Goal: Information Seeking & Learning: Learn about a topic

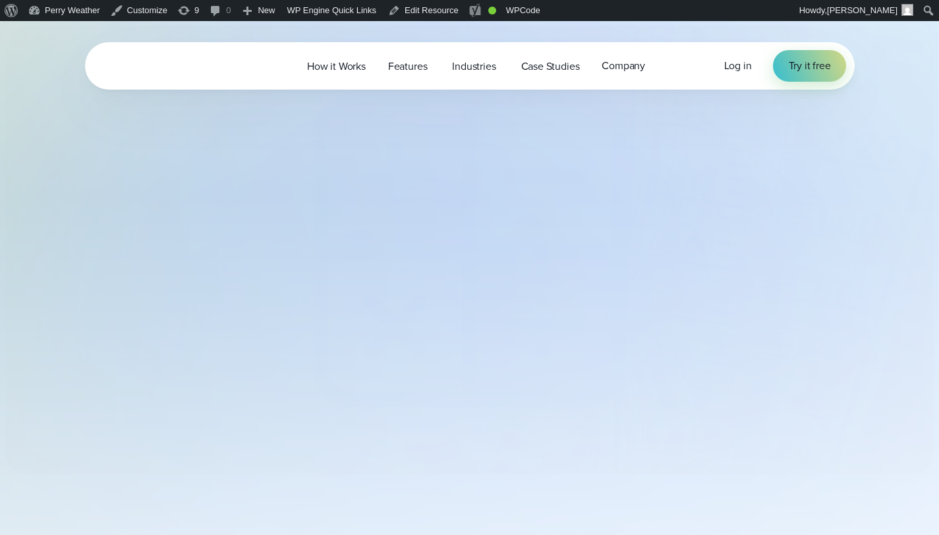
select select "***"
type input "*******"
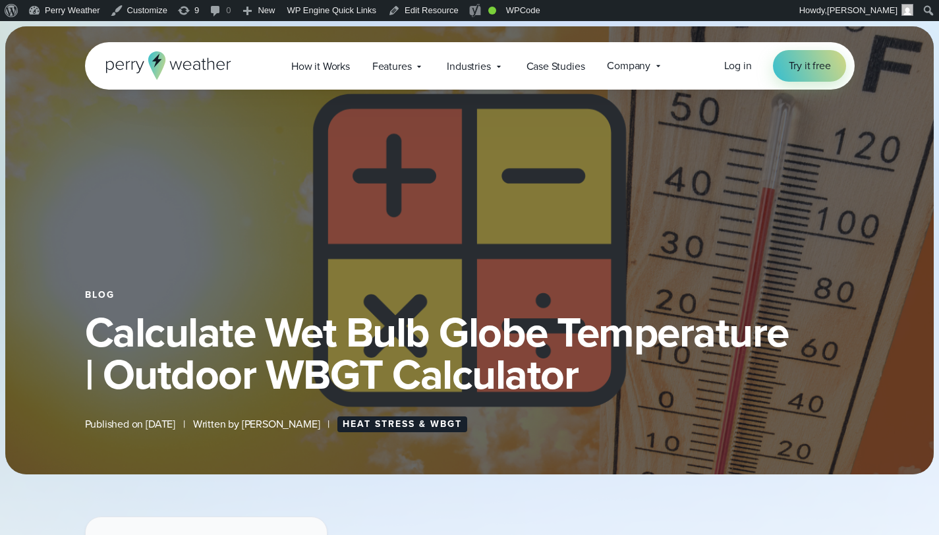
select select "***"
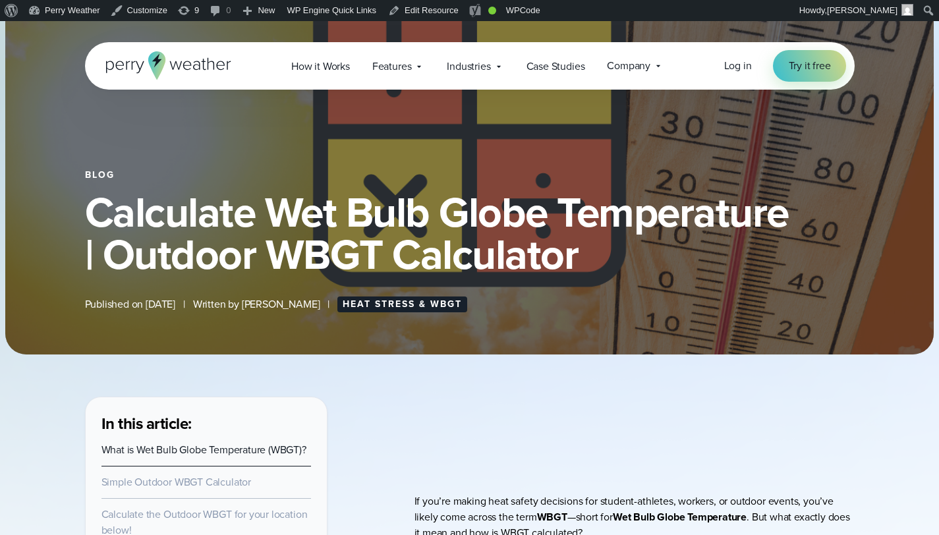
scroll to position [328, 0]
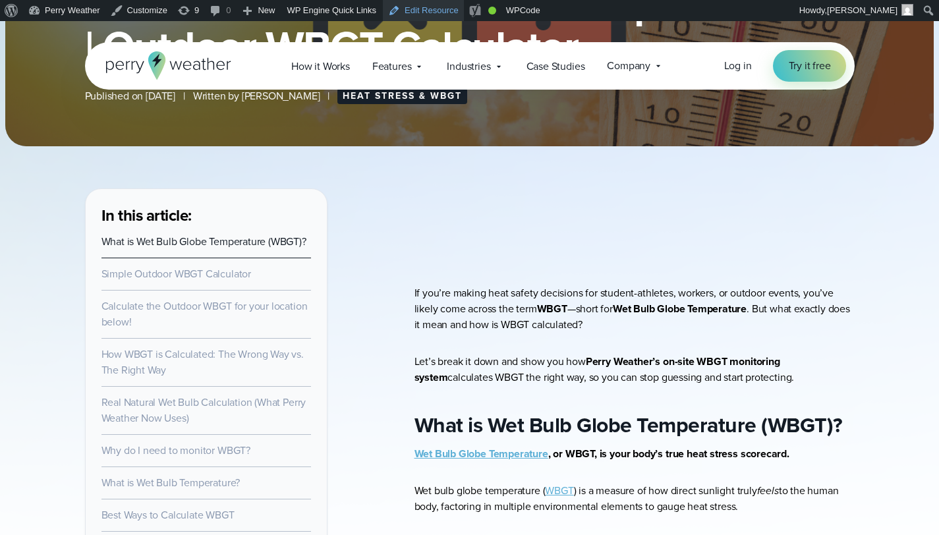
click at [436, 11] on link "Edit Resource" at bounding box center [423, 10] width 81 height 21
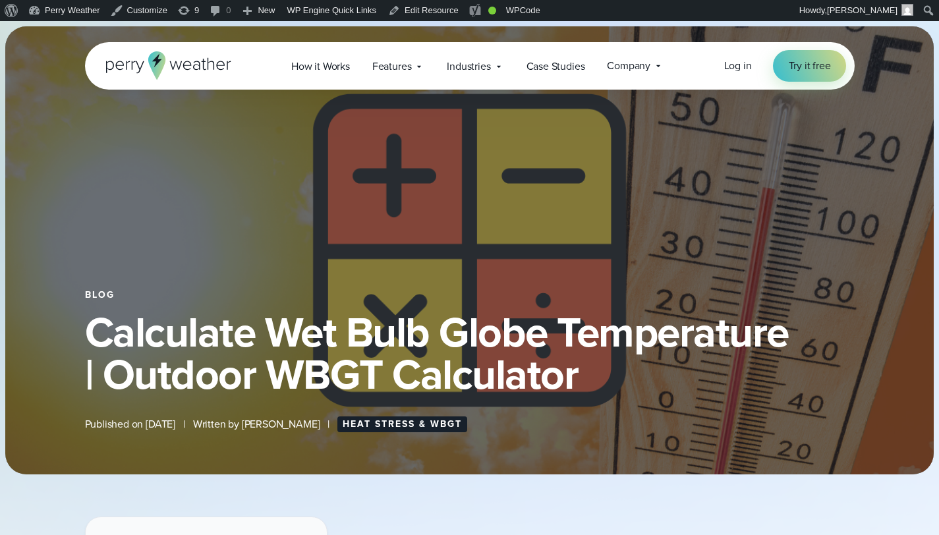
select select "***"
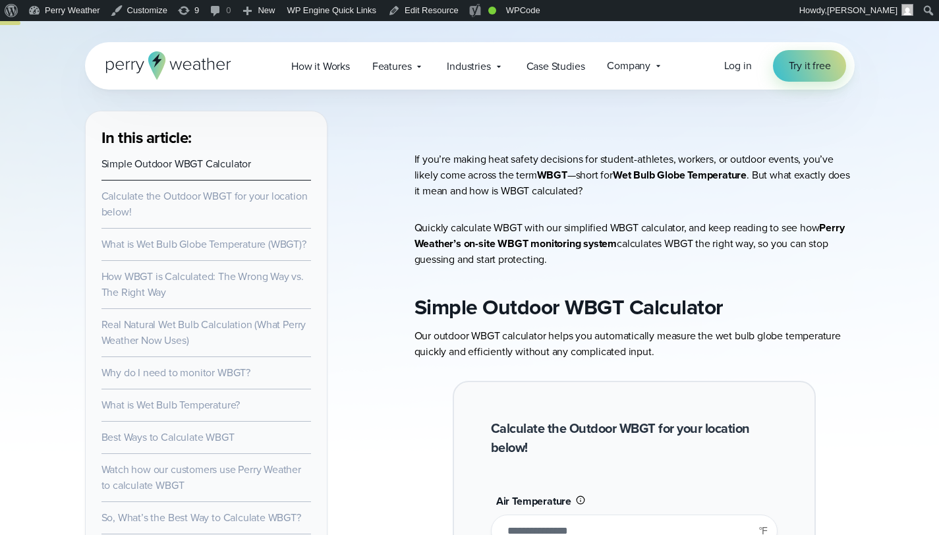
scroll to position [620, 0]
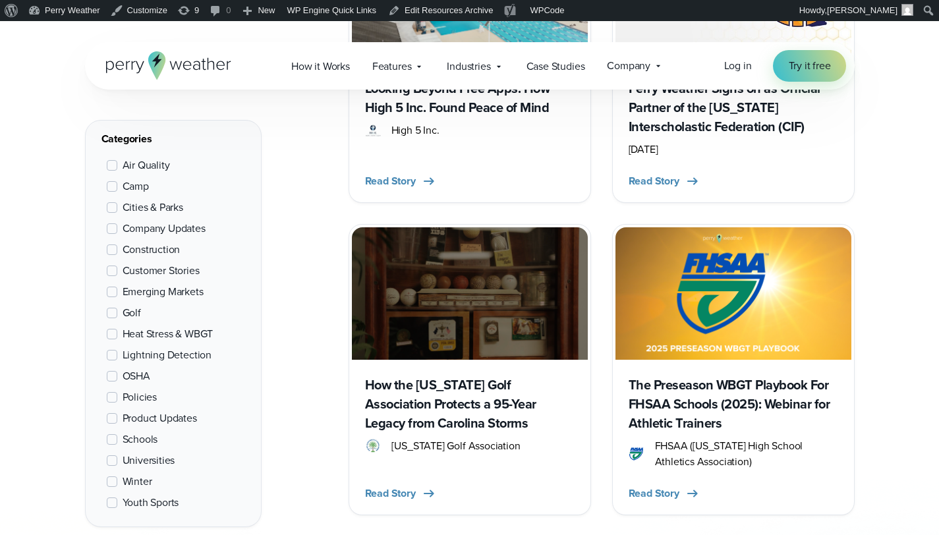
scroll to position [2086, 0]
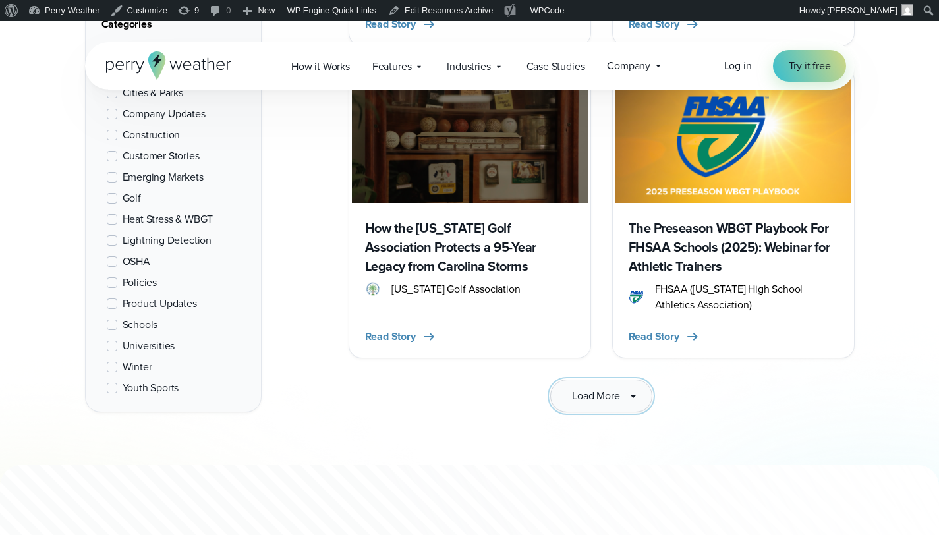
click at [615, 380] on button "Load More" at bounding box center [601, 396] width 102 height 33
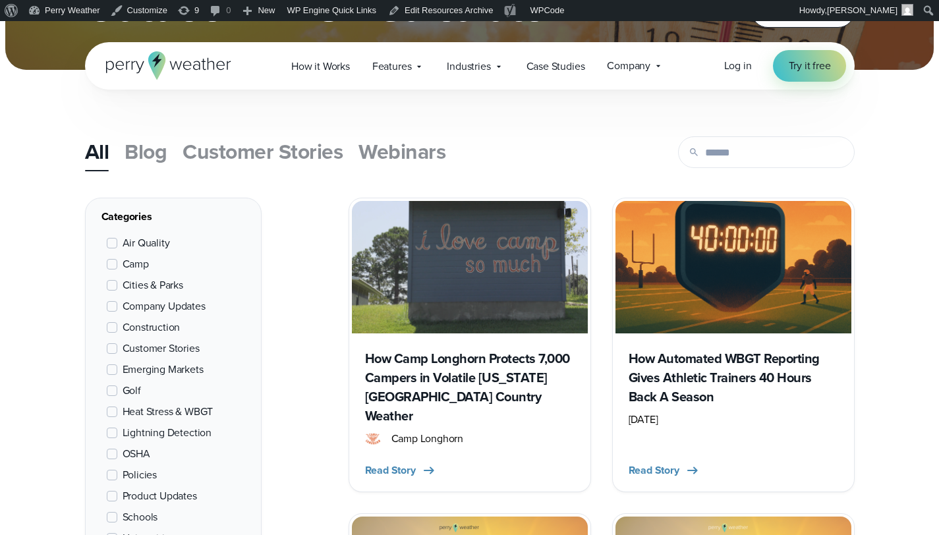
scroll to position [391, 0]
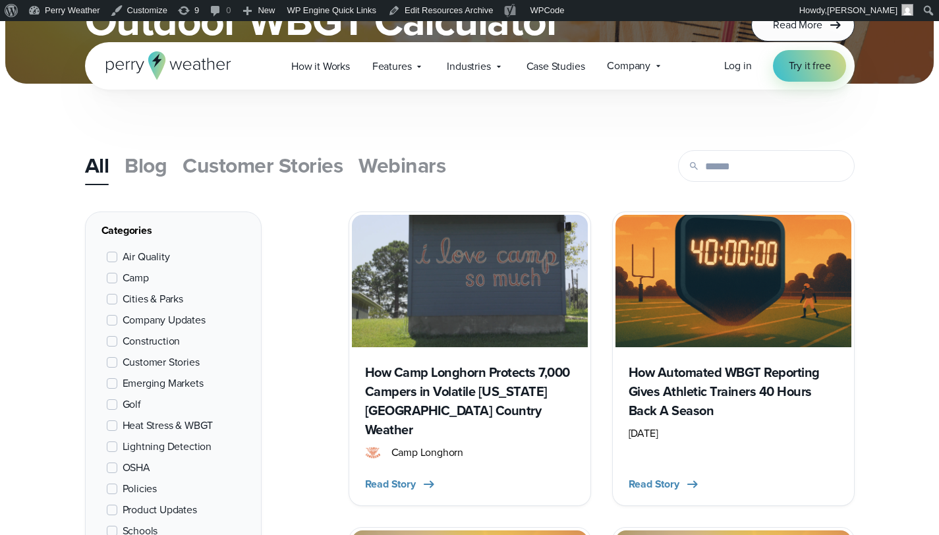
click at [137, 472] on span "OSHA" at bounding box center [137, 468] width 28 height 16
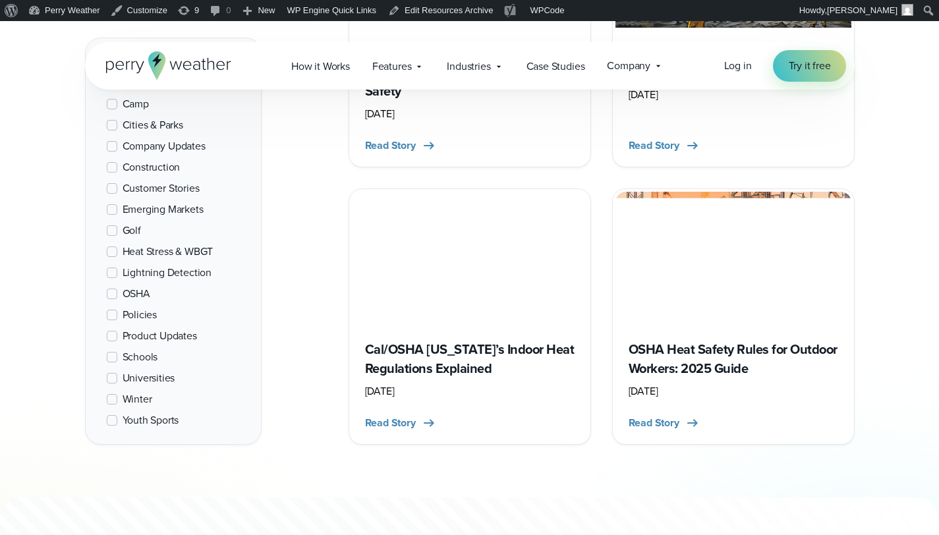
scroll to position [1578, 0]
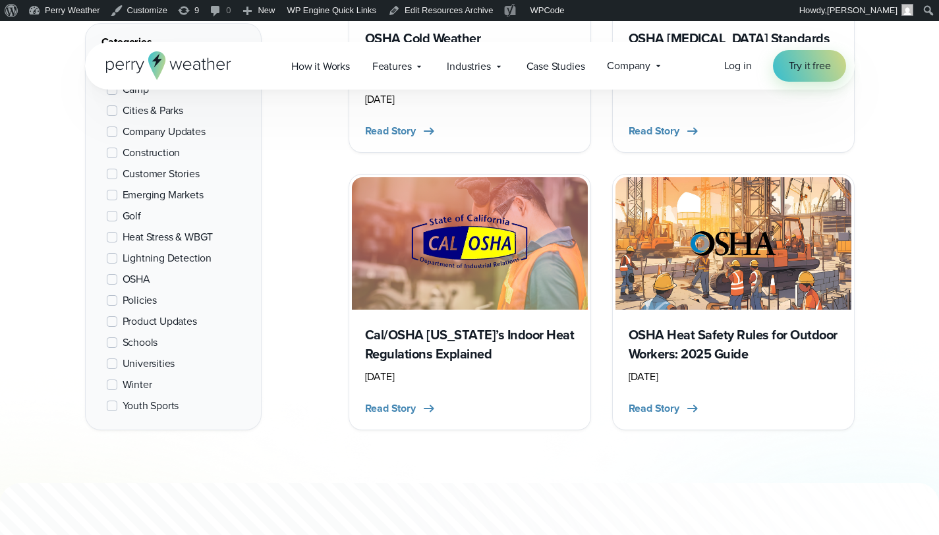
click at [717, 346] on h3 "OSHA Heat Safety Rules for Outdoor Workers: 2025 Guide" at bounding box center [734, 345] width 210 height 38
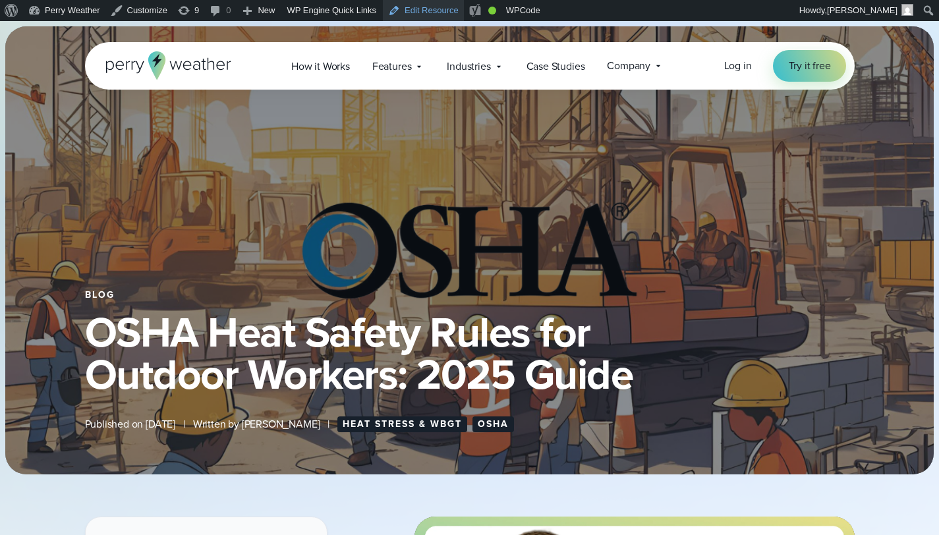
click at [446, 11] on link "Edit Resource" at bounding box center [423, 10] width 81 height 21
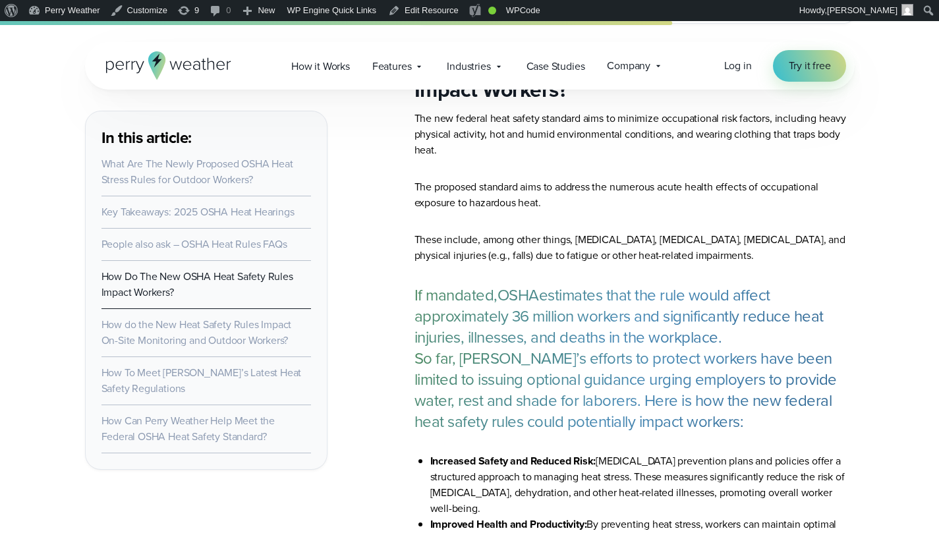
scroll to position [4713, 0]
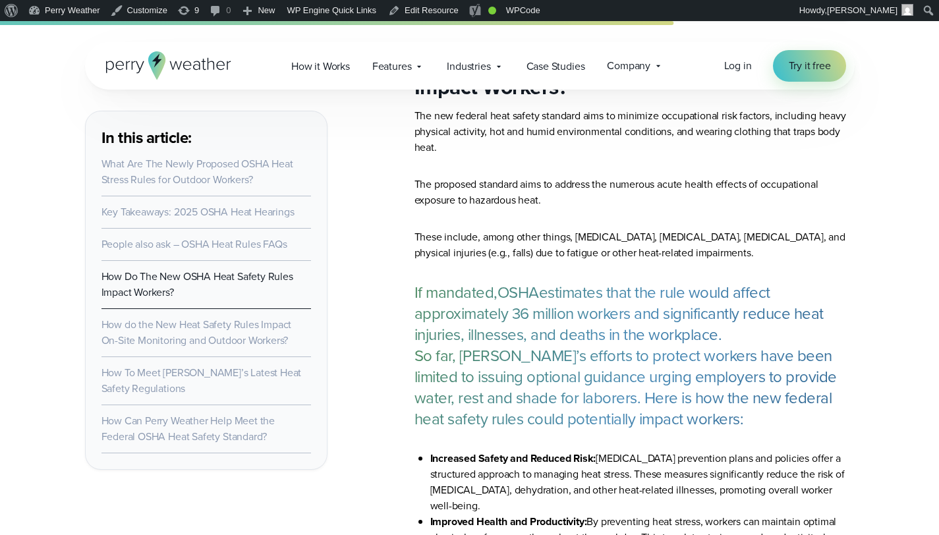
drag, startPoint x: 853, startPoint y: 245, endPoint x: 797, endPoint y: 123, distance: 133.6
click at [850, 244] on p "These include, among other things, heat stroke, heat exhaustion, heat syncope, …" at bounding box center [635, 245] width 440 height 32
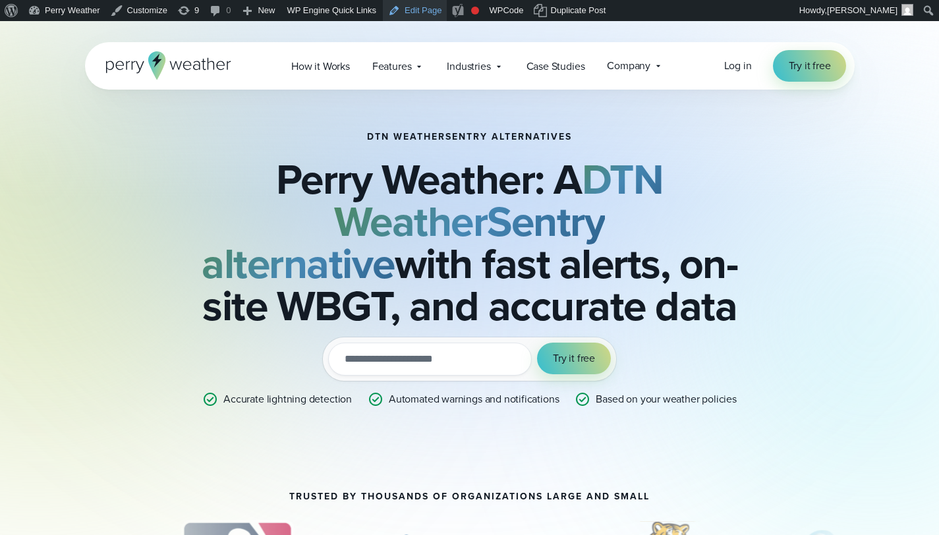
click at [426, 9] on link "Edit Page" at bounding box center [415, 10] width 64 height 21
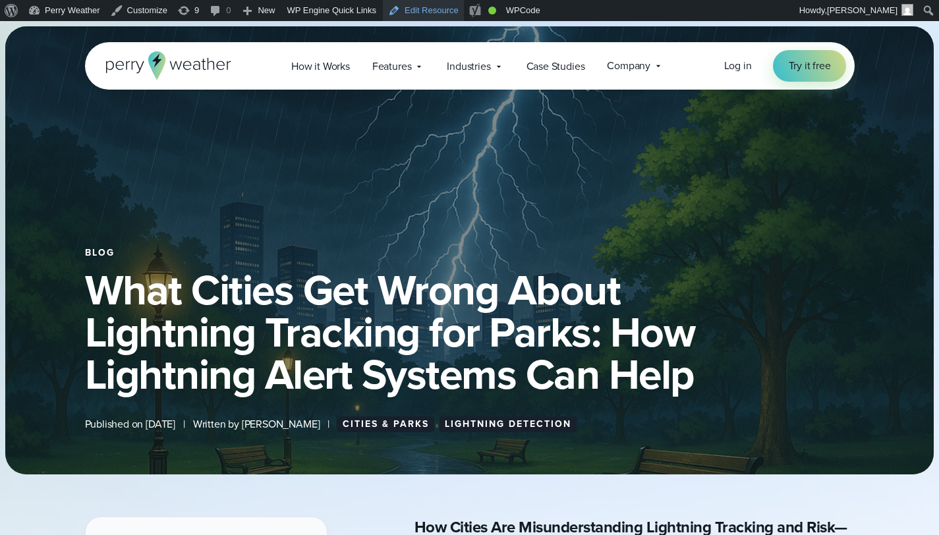
click at [430, 11] on link "Edit Resource" at bounding box center [423, 10] width 81 height 21
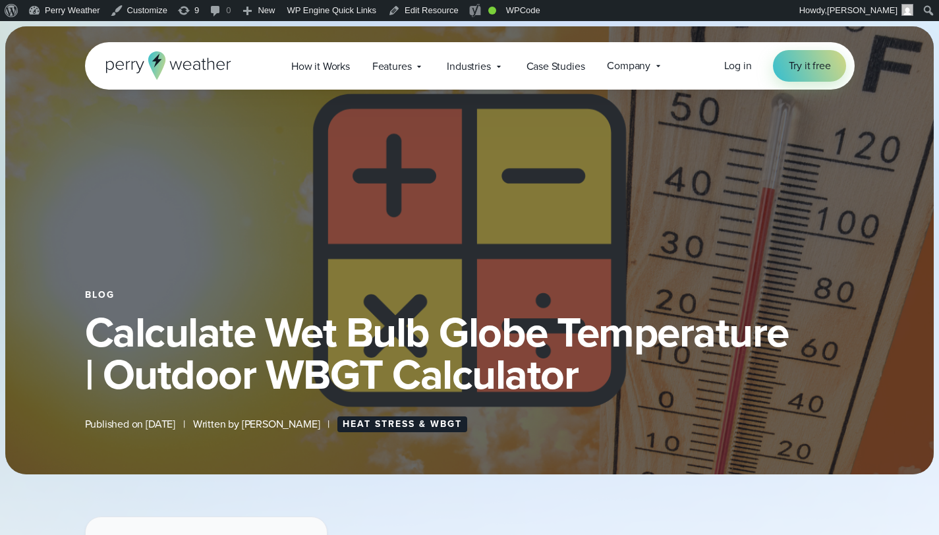
select select "***"
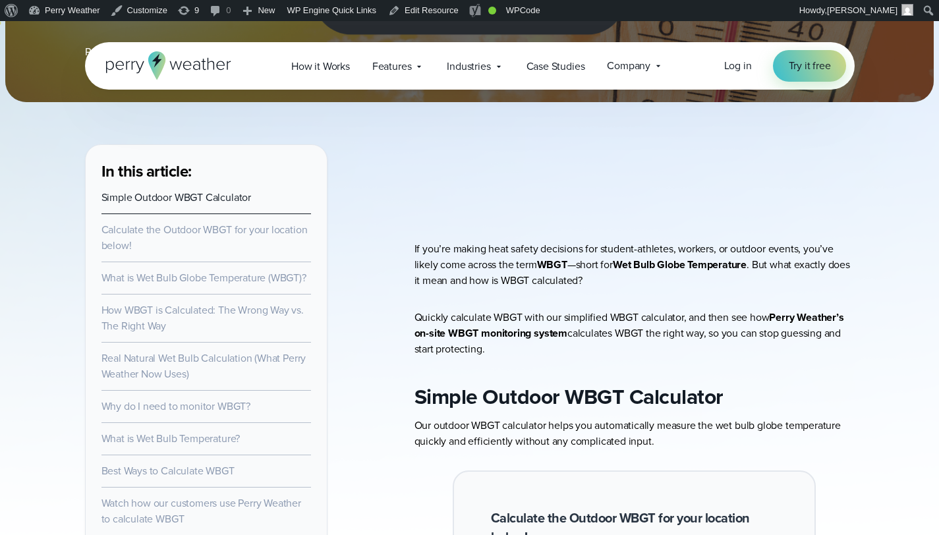
scroll to position [440, 0]
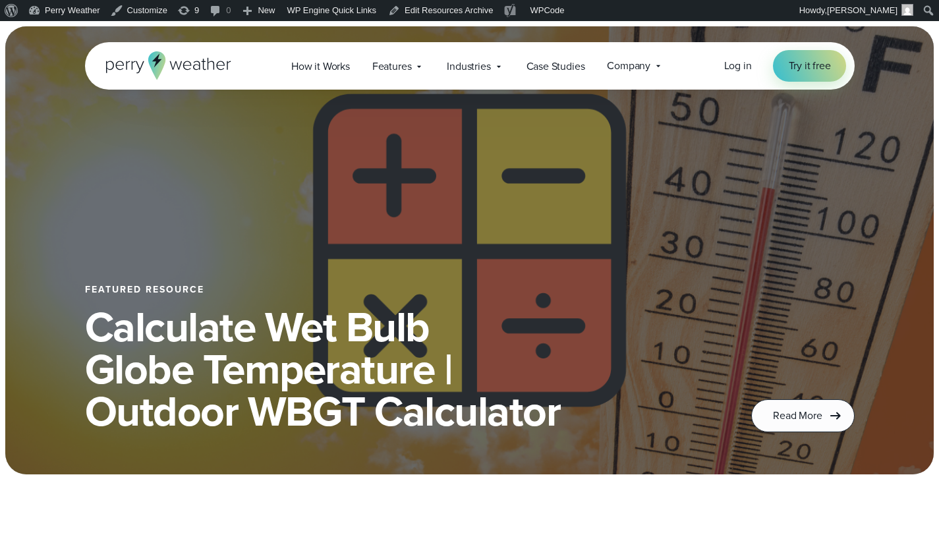
scroll to position [209, 0]
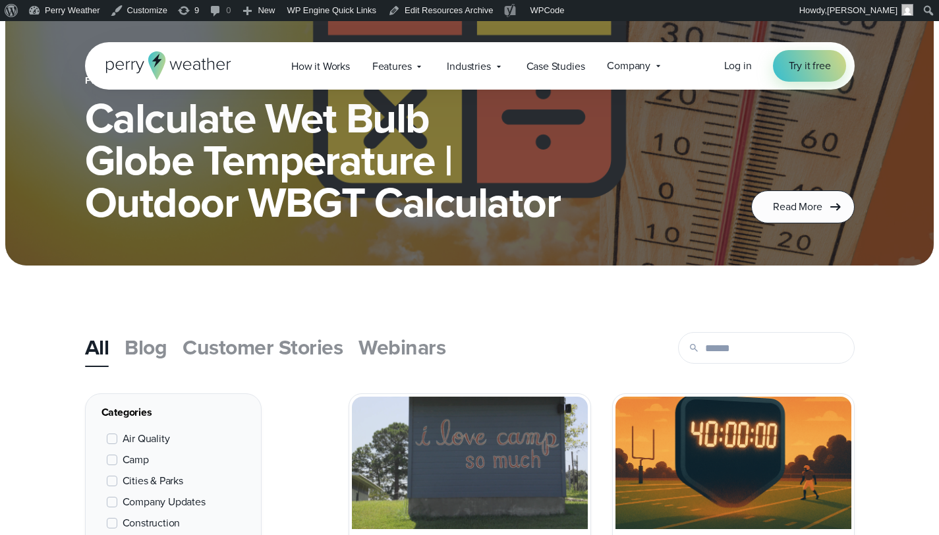
click at [146, 344] on span "Blog" at bounding box center [146, 348] width 42 height 32
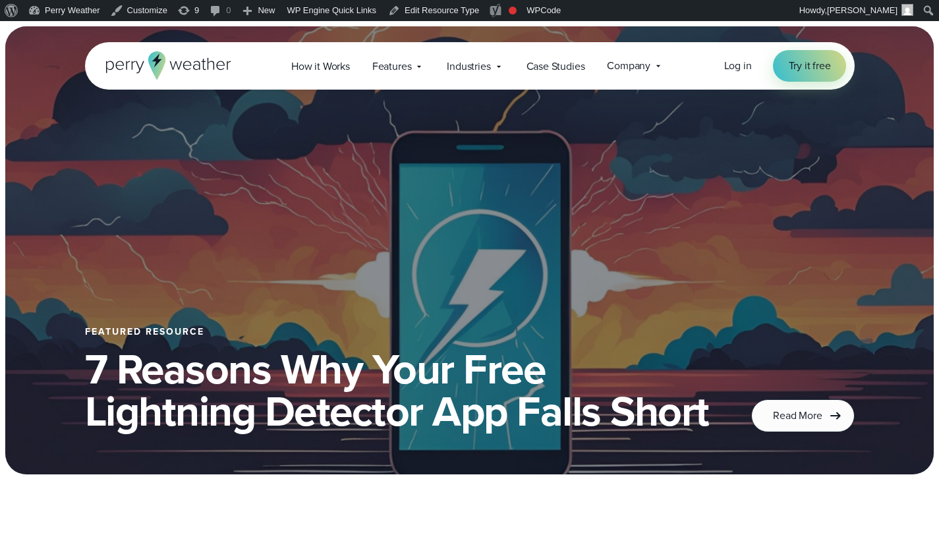
scroll to position [344, 0]
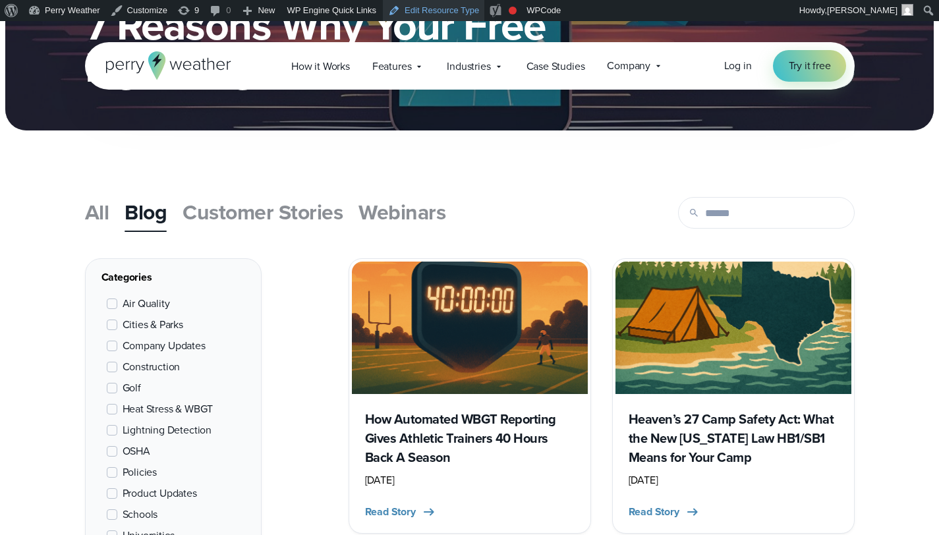
click at [457, 15] on link "Edit Resource Type" at bounding box center [434, 10] width 102 height 21
click at [107, 208] on span "All" at bounding box center [97, 212] width 24 height 32
